Goal: Check status: Check status

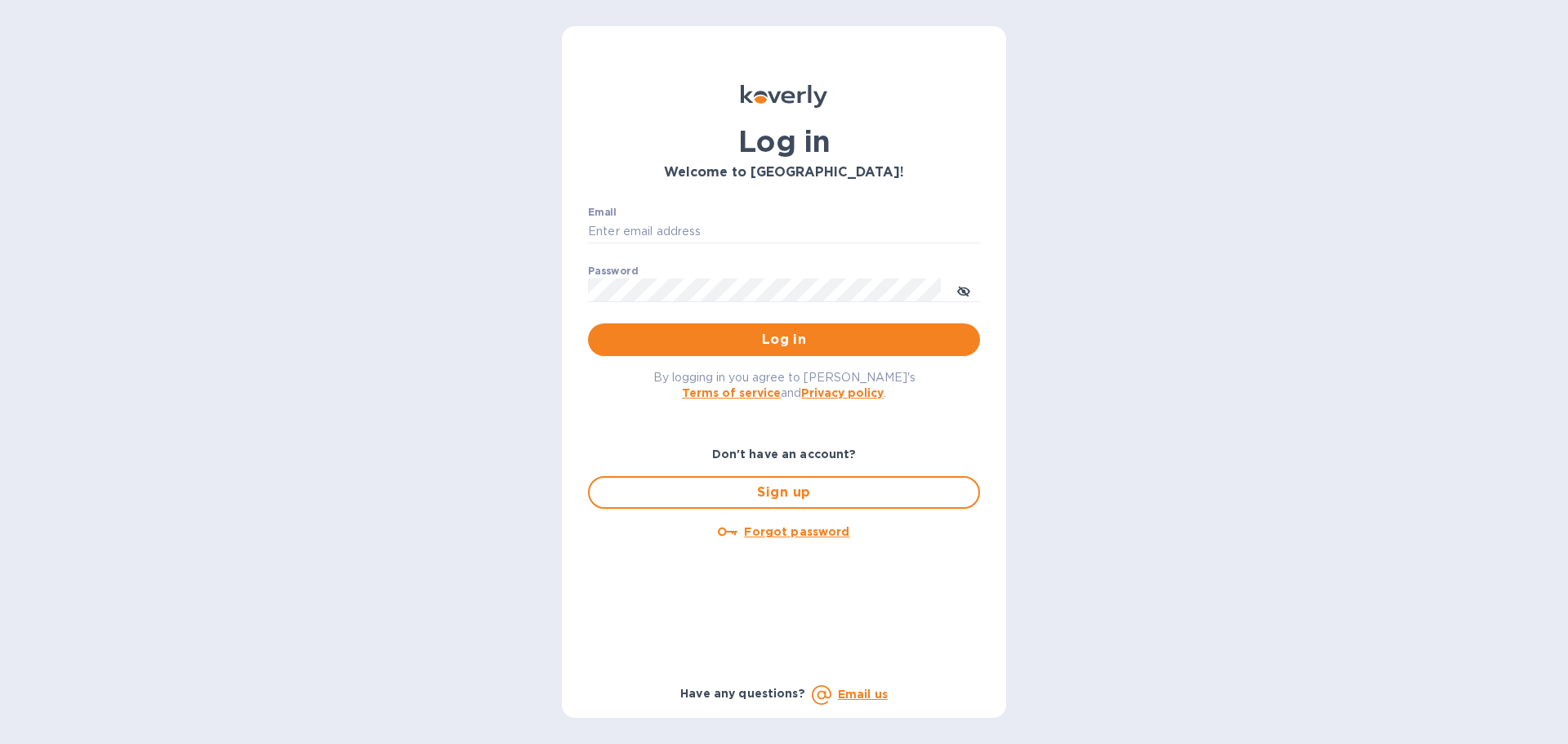
type input "[EMAIL_ADDRESS][DOMAIN_NAME]"
click at [703, 345] on span "Log in" at bounding box center [784, 340] width 366 height 20
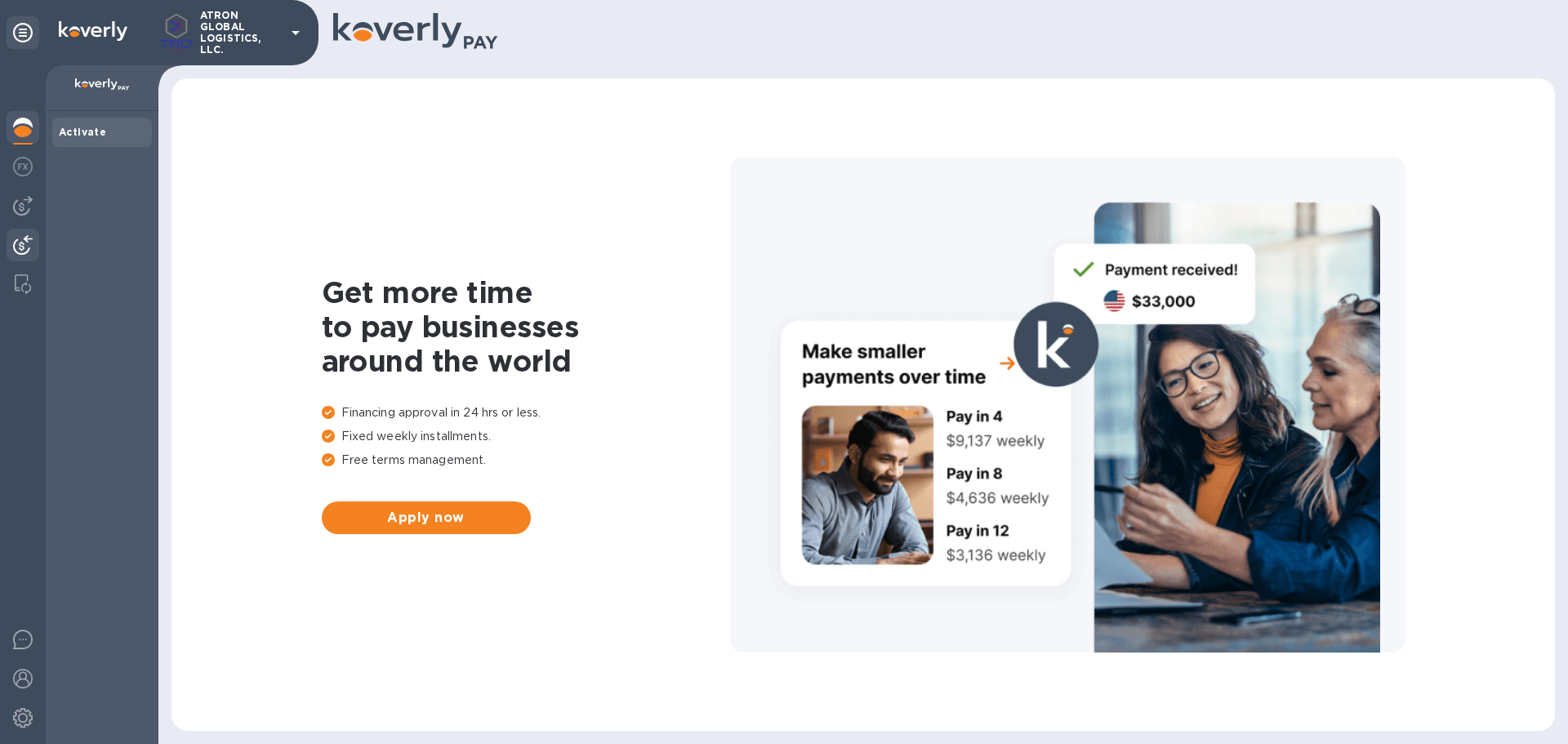
click at [26, 237] on img at bounding box center [23, 245] width 20 height 20
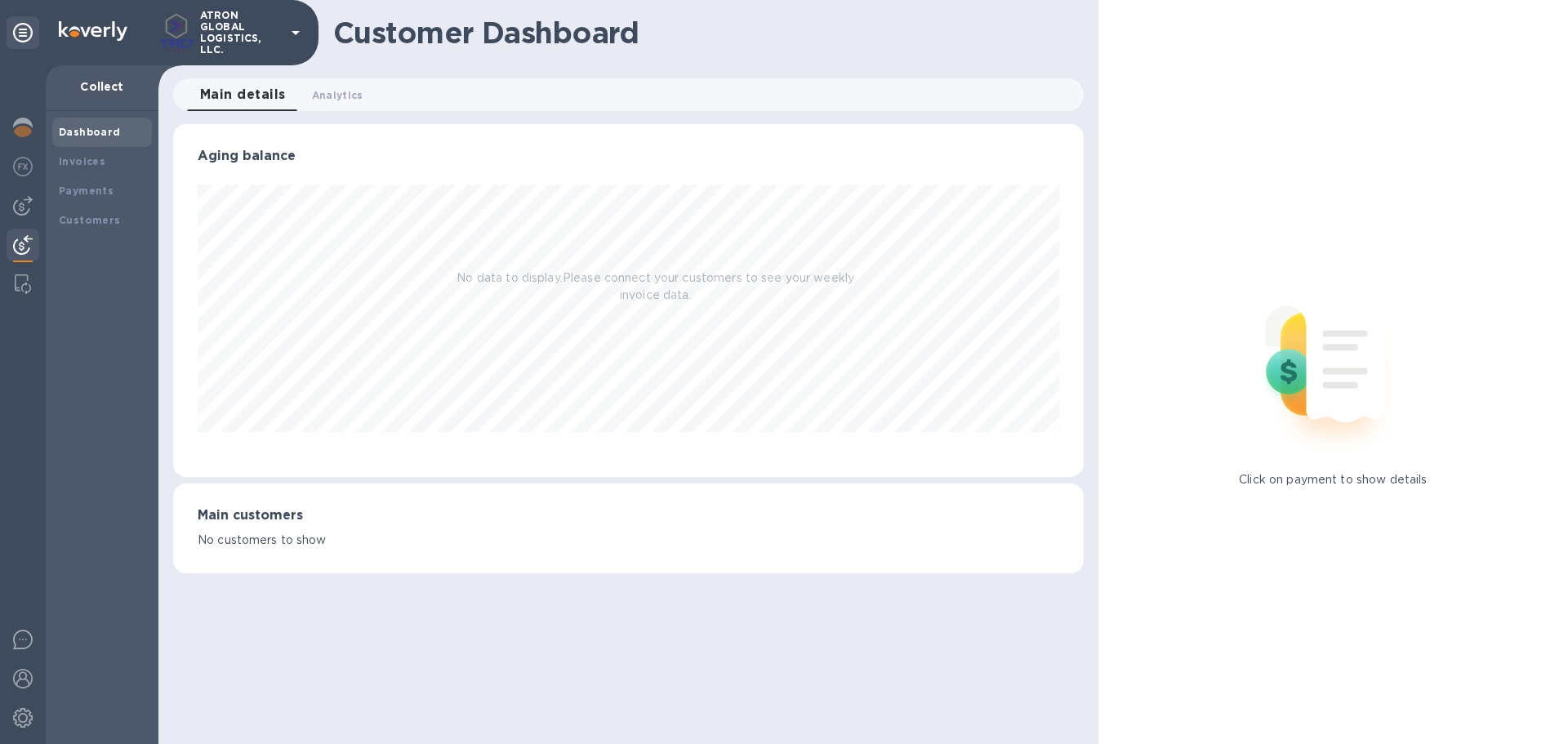
scroll to position [353, 909]
click at [83, 193] on b "Payments" at bounding box center [86, 190] width 55 height 12
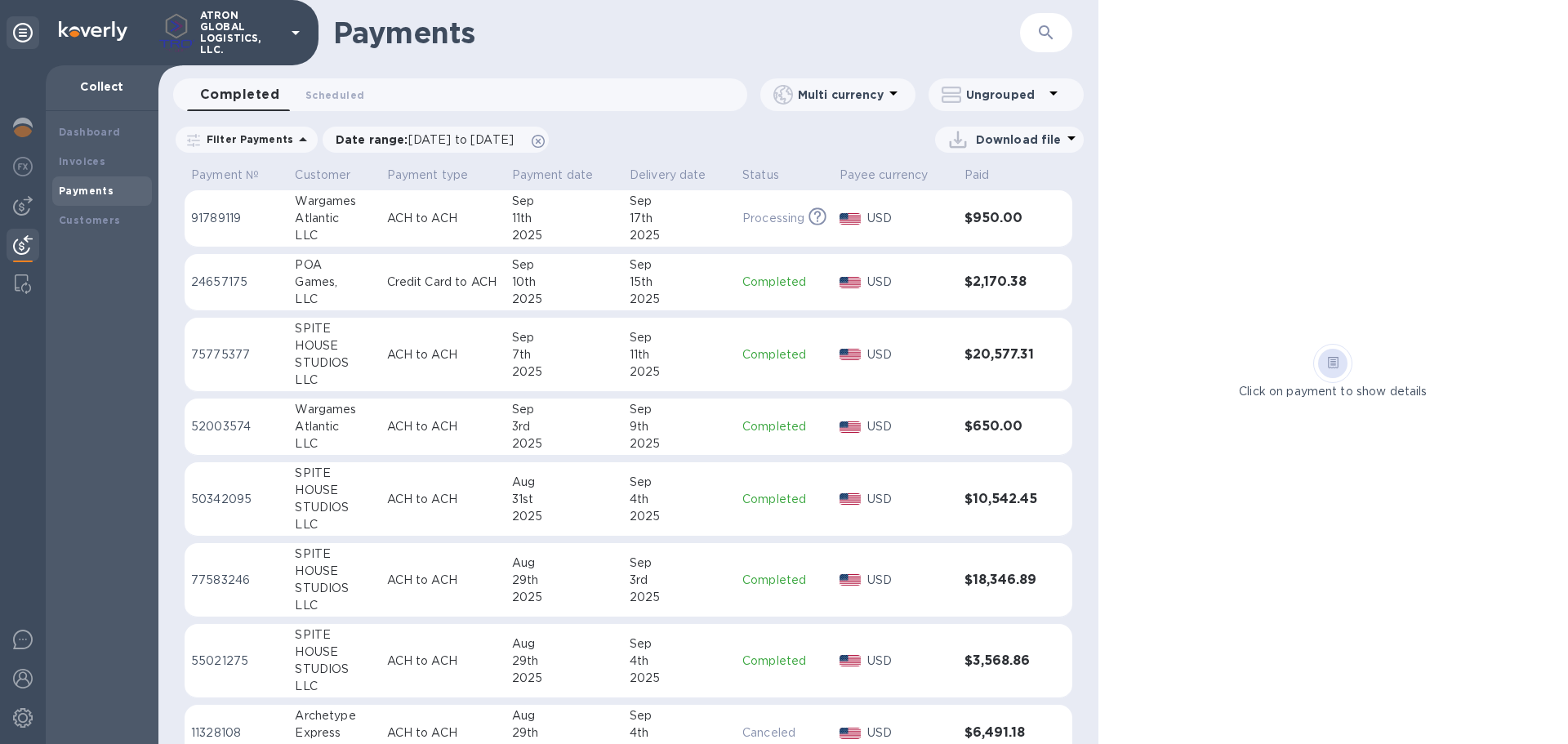
click at [851, 274] on div at bounding box center [851, 283] width 29 height 18
